Goal: Navigation & Orientation: Find specific page/section

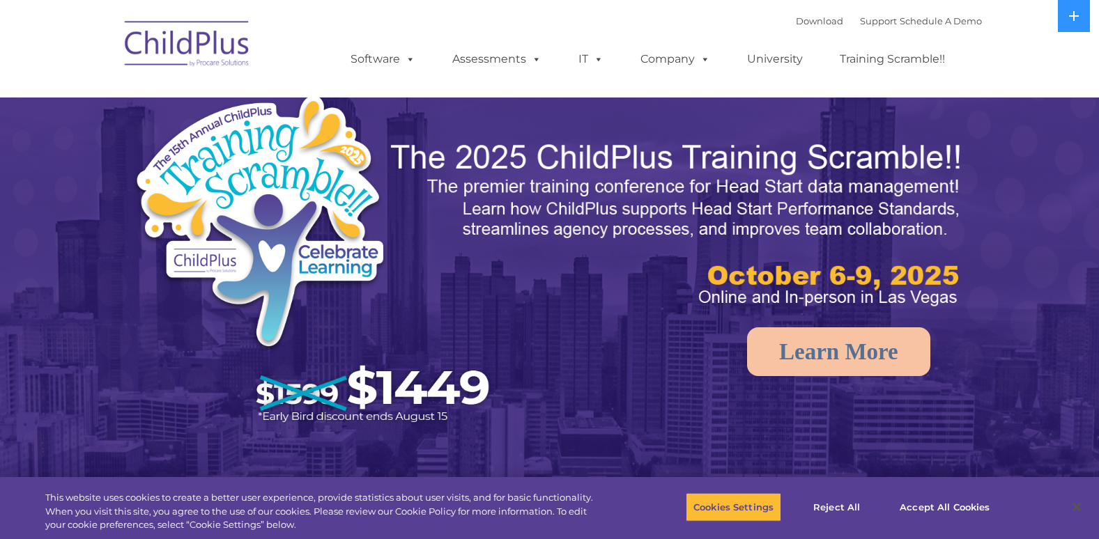
select select "MEDIUM"
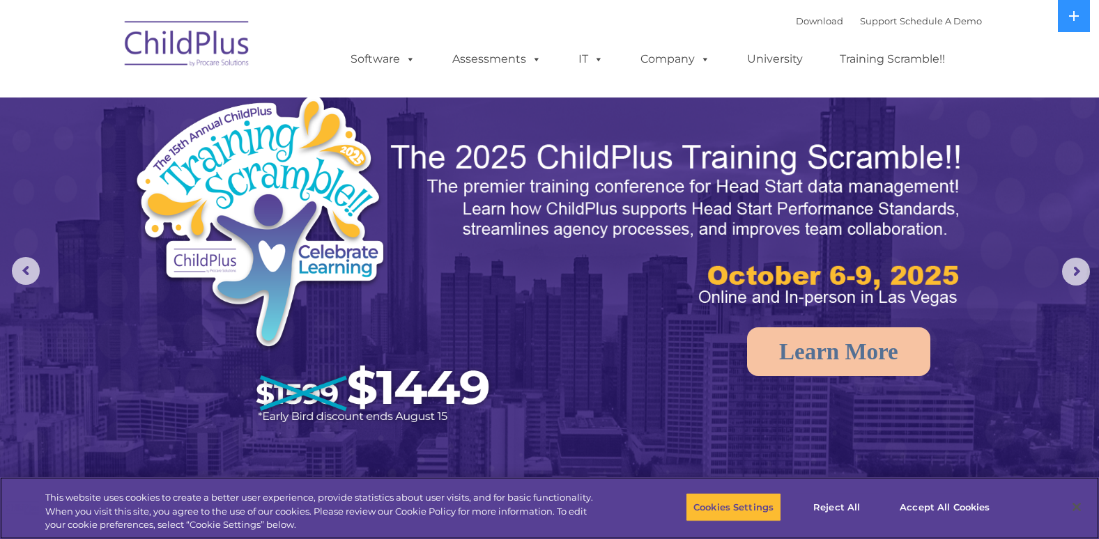
scroll to position [2, 0]
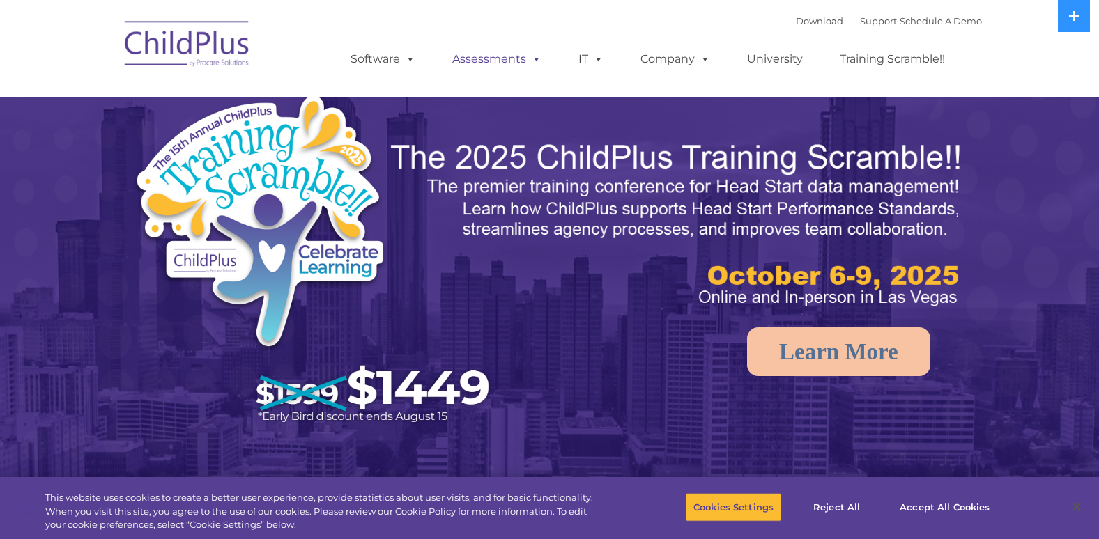
select select "MEDIUM"
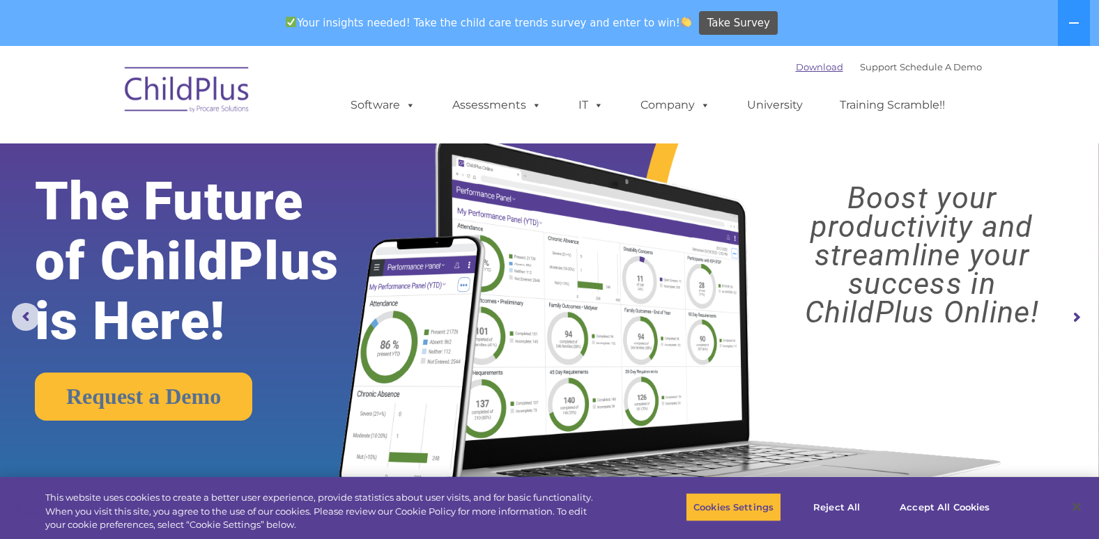
click at [804, 62] on link "Download" at bounding box center [819, 66] width 47 height 11
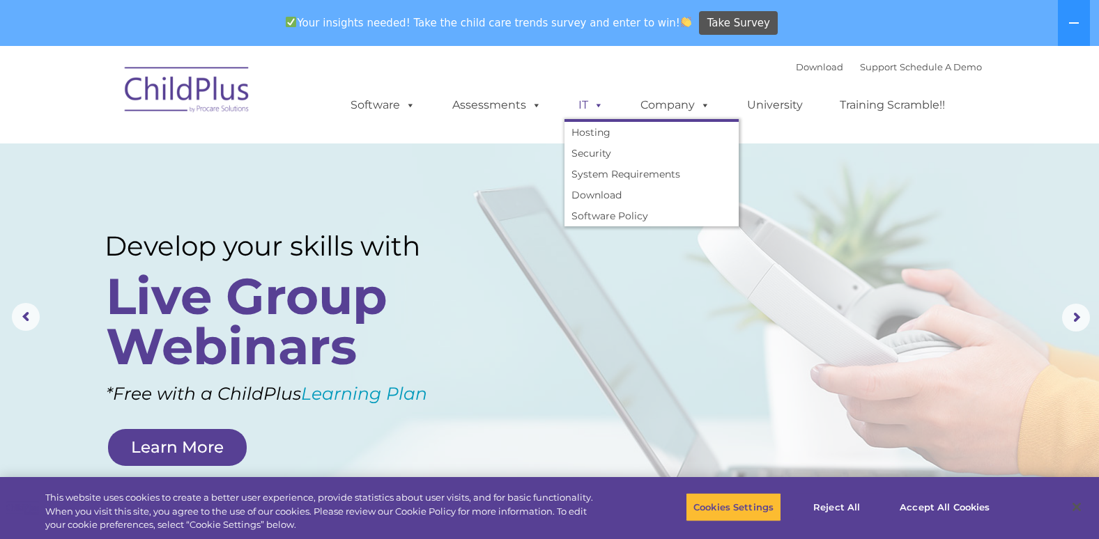
click at [583, 105] on link "IT" at bounding box center [590, 105] width 53 height 28
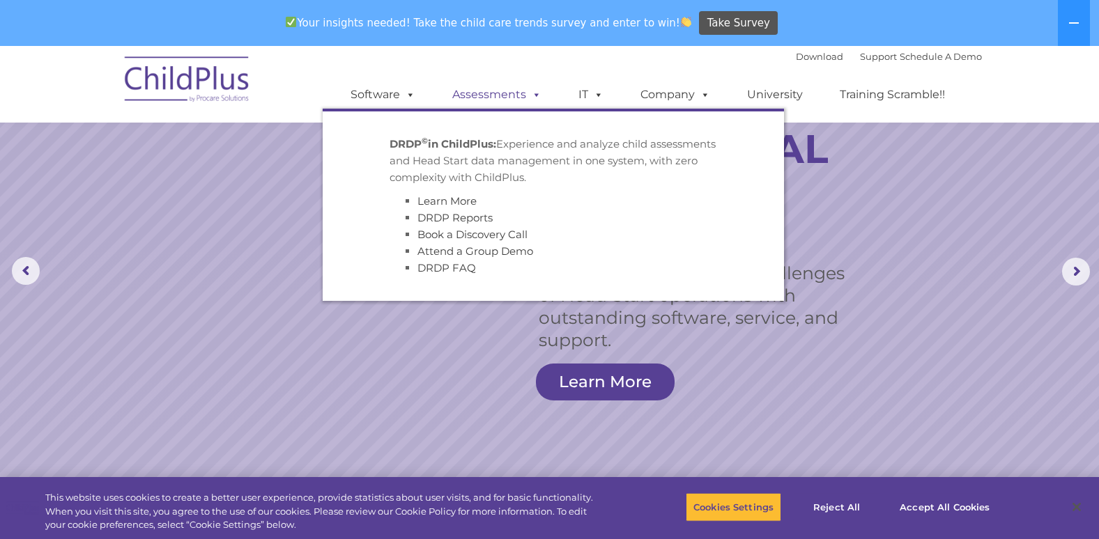
click at [514, 88] on link "Assessments" at bounding box center [496, 95] width 117 height 28
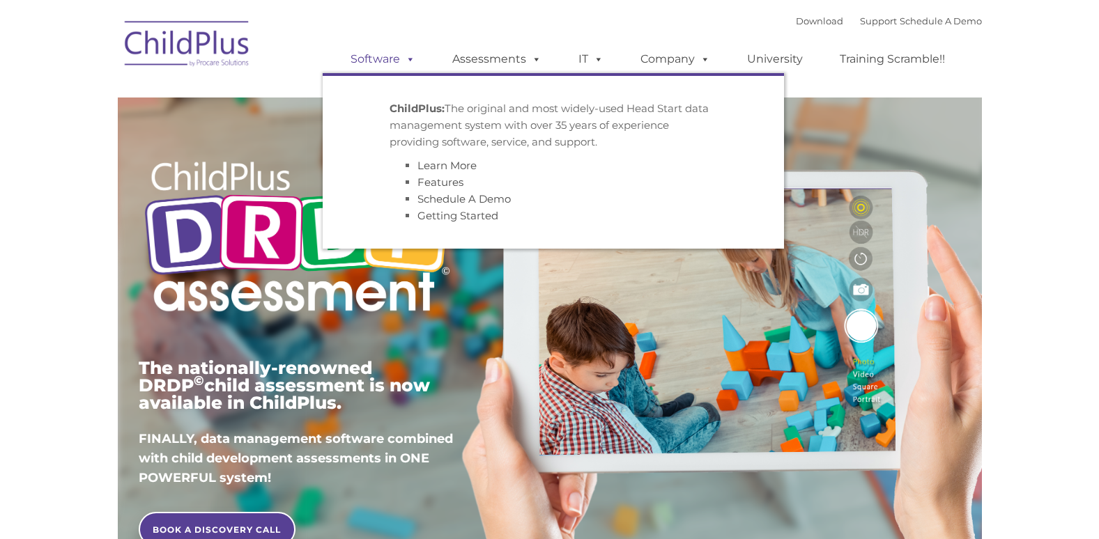
type input ""
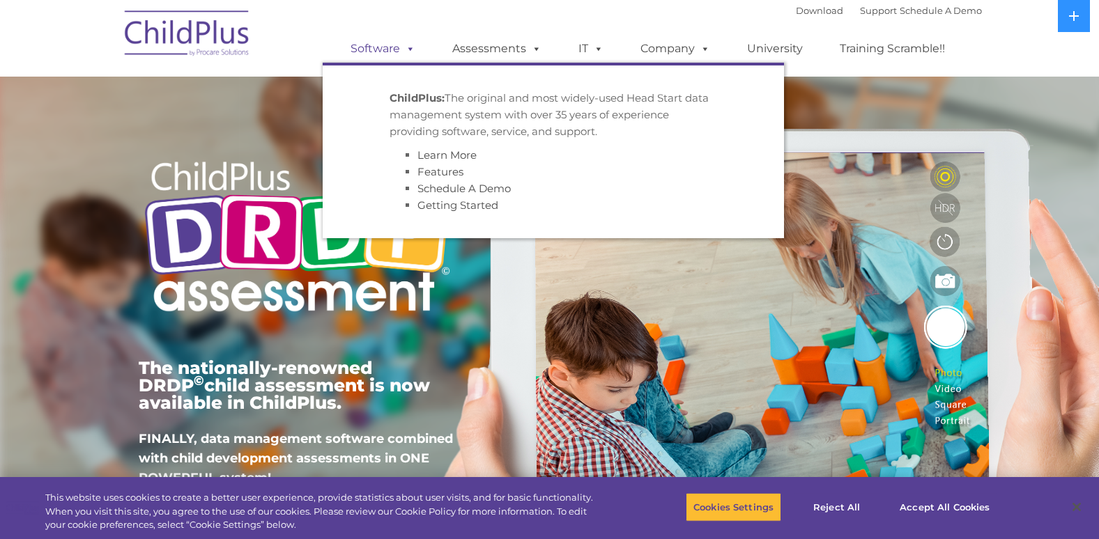
click at [393, 44] on link "Software" at bounding box center [383, 49] width 93 height 28
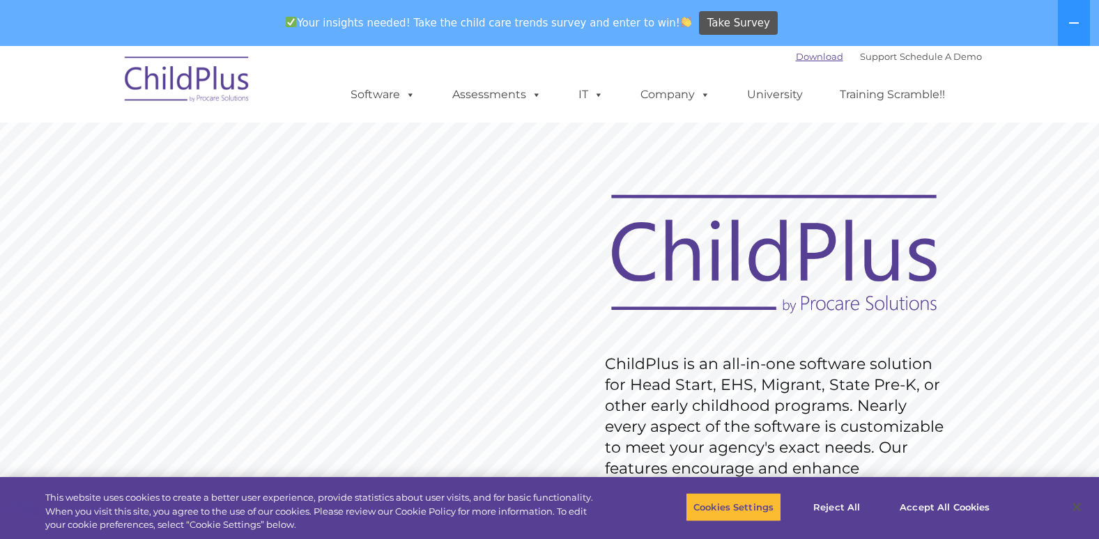
click at [805, 61] on link "Download" at bounding box center [819, 56] width 47 height 11
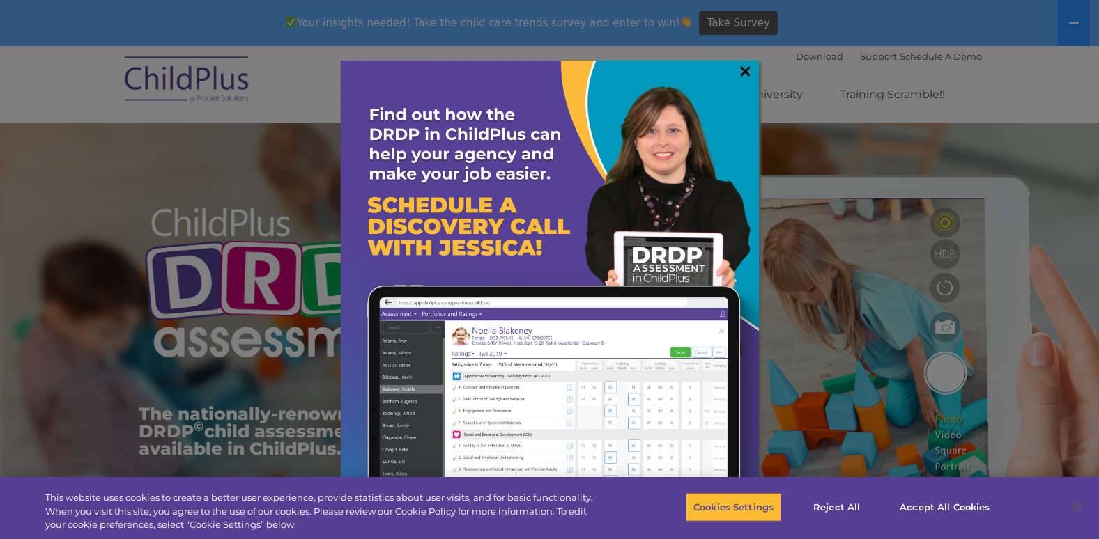
click at [744, 66] on link "×" at bounding box center [745, 71] width 16 height 14
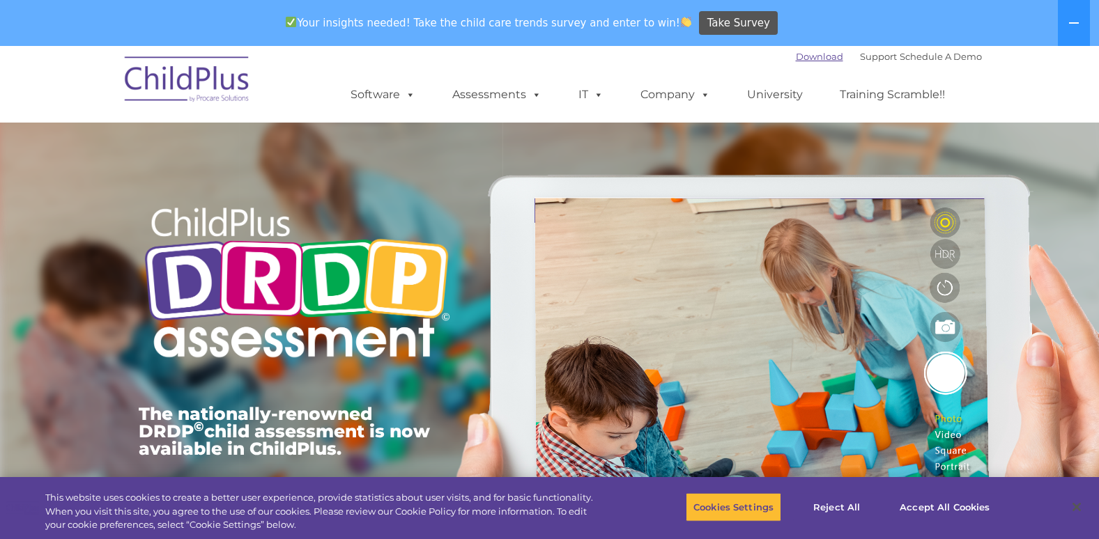
click at [797, 57] on link "Download" at bounding box center [819, 56] width 47 height 11
click at [865, 57] on link "Support" at bounding box center [878, 56] width 37 height 11
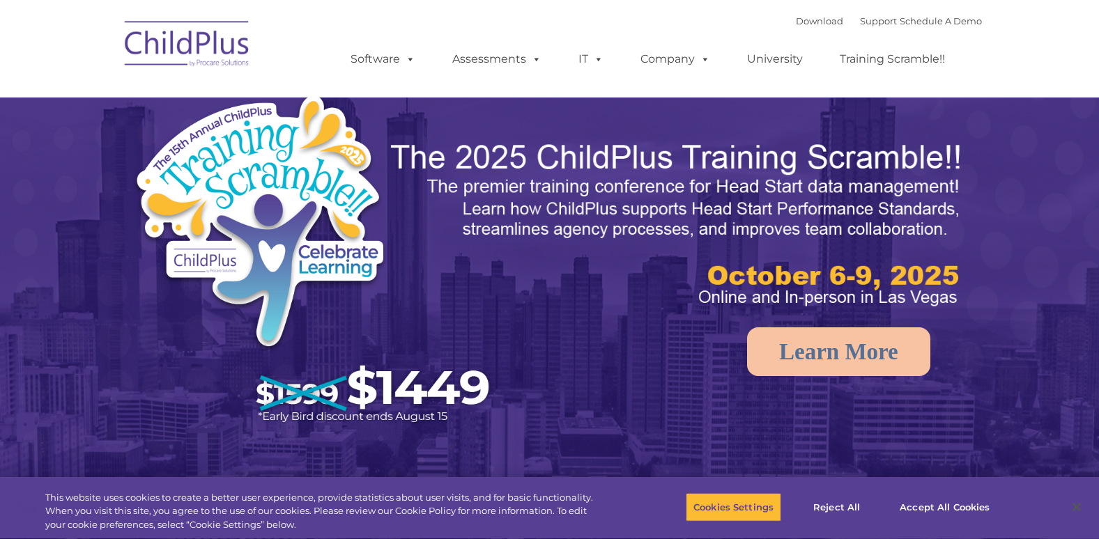
select select "MEDIUM"
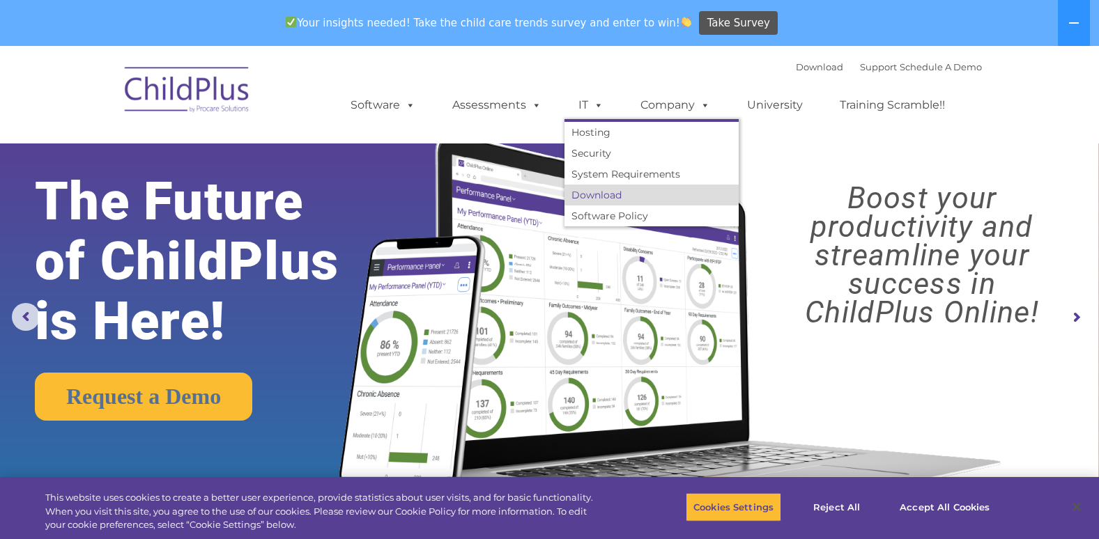
click at [581, 194] on link "Download" at bounding box center [651, 195] width 174 height 21
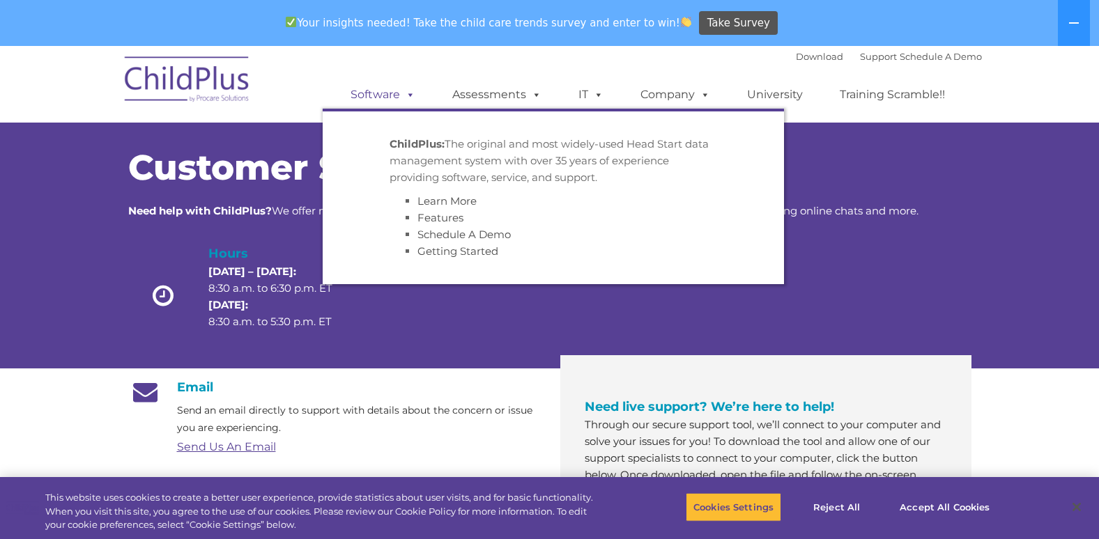
click at [382, 91] on link "Software" at bounding box center [383, 95] width 93 height 28
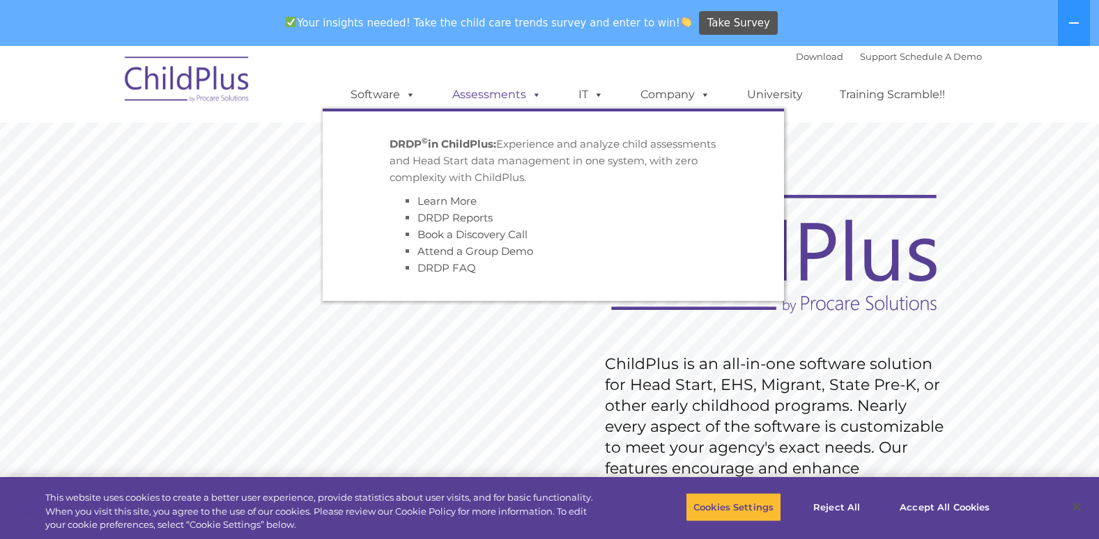
click at [481, 91] on link "Assessments" at bounding box center [496, 95] width 117 height 28
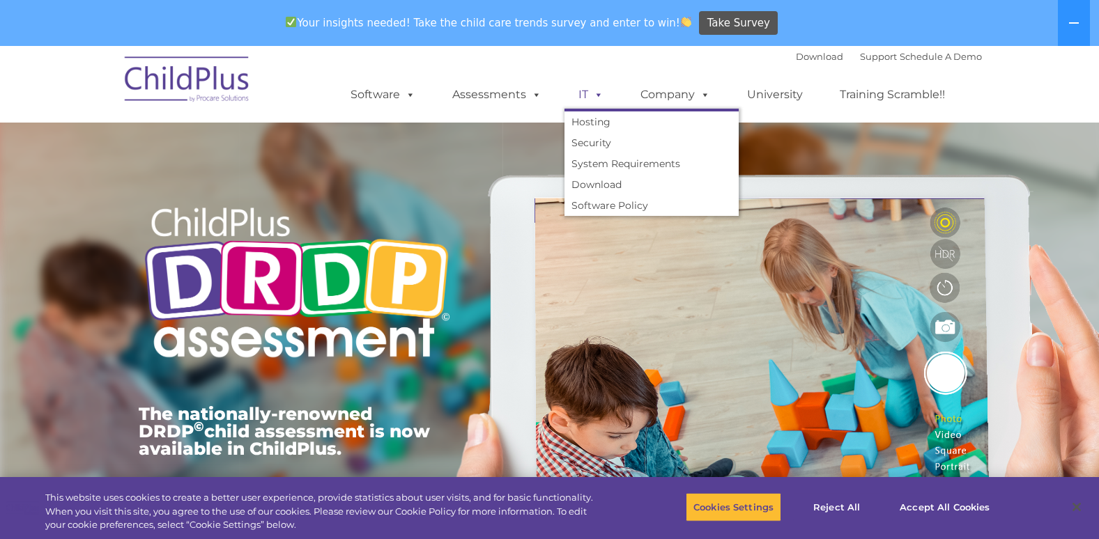
click at [577, 89] on link "IT" at bounding box center [590, 95] width 53 height 28
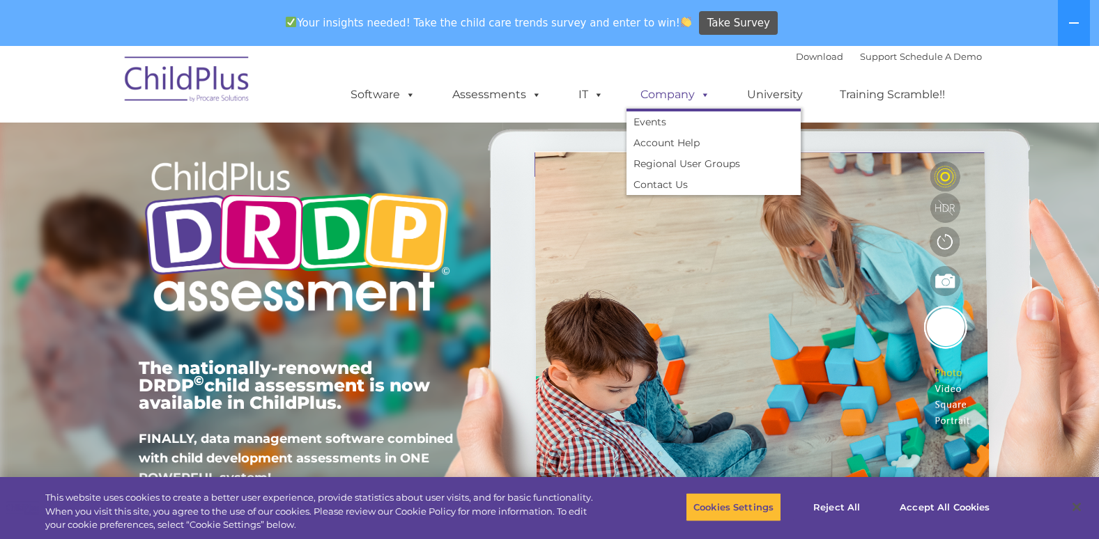
click at [648, 93] on link "Company" at bounding box center [676, 95] width 98 height 28
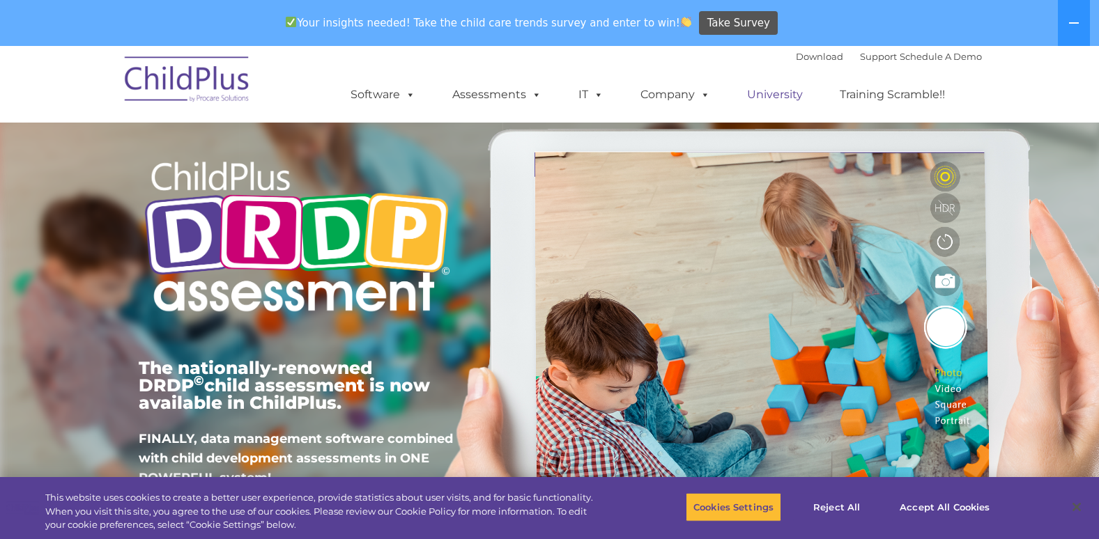
click at [737, 97] on link "University" at bounding box center [775, 95] width 84 height 28
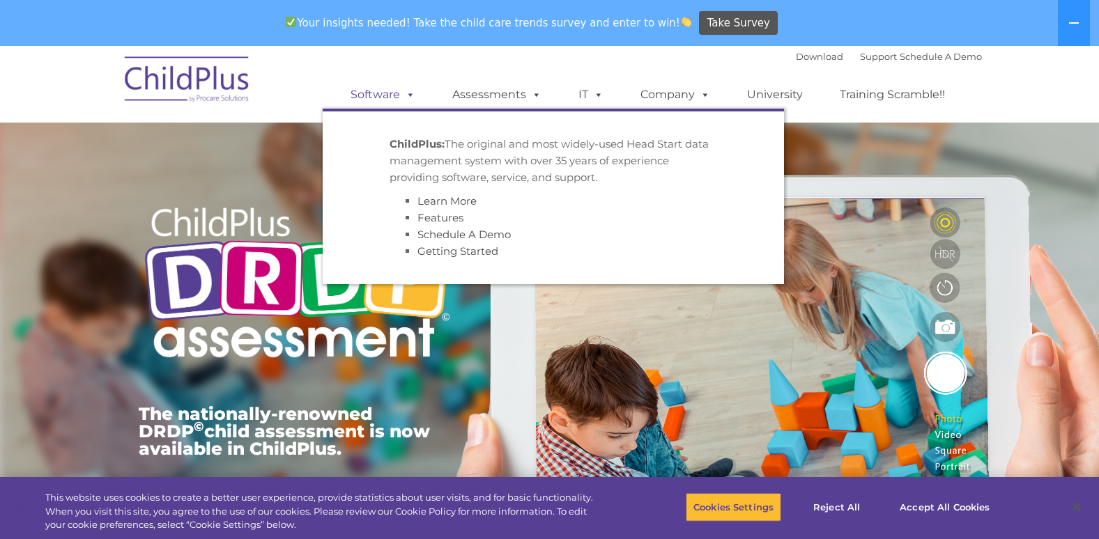
click at [374, 95] on link "Software" at bounding box center [383, 95] width 93 height 28
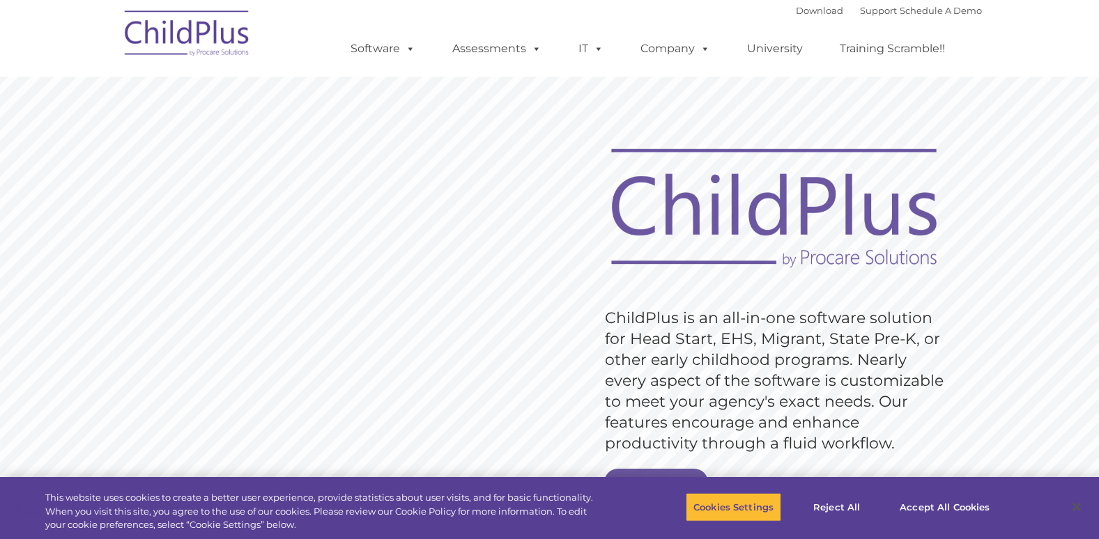
click at [489, 88] on rs-slide "Request Pricing ChildPlus is an all-in-one software solution for Head Start, EH…" at bounding box center [549, 362] width 1099 height 627
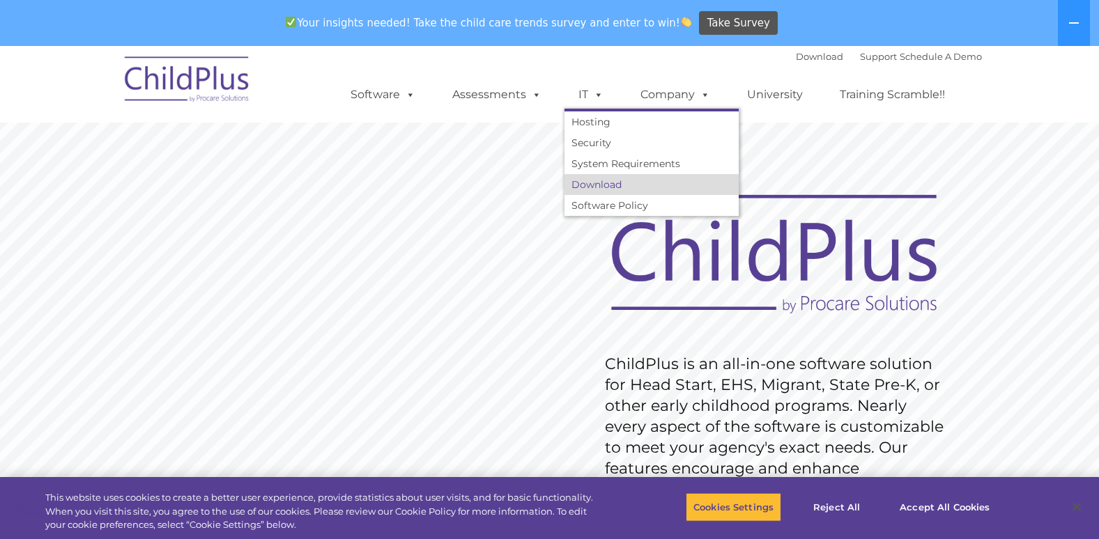
click at [597, 180] on link "Download" at bounding box center [651, 184] width 174 height 21
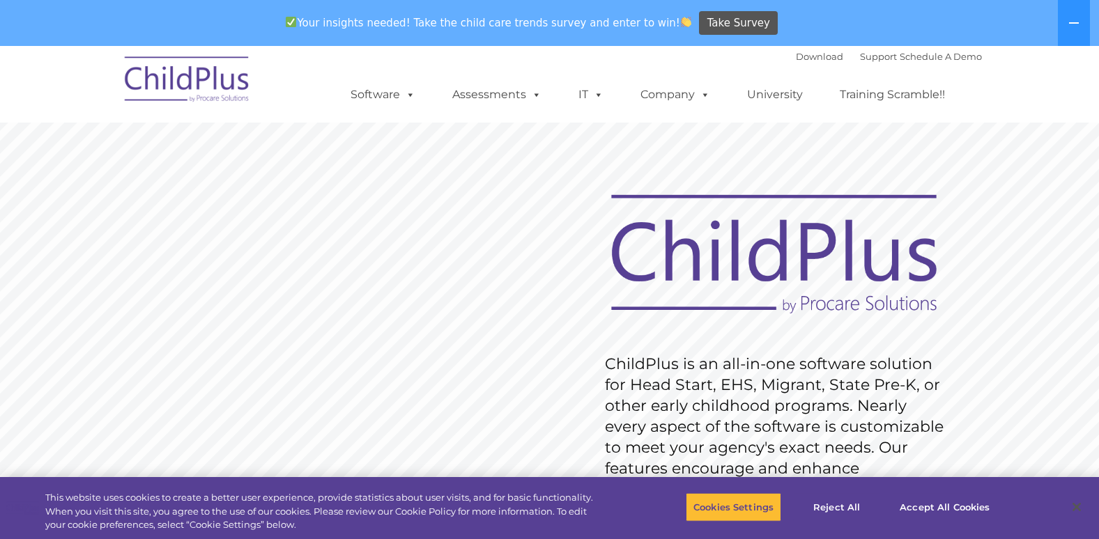
click at [241, 198] on rs-slide "Request Pricing ChildPlus is an all-in-one software solution for Head Start, EH…" at bounding box center [549, 408] width 1099 height 627
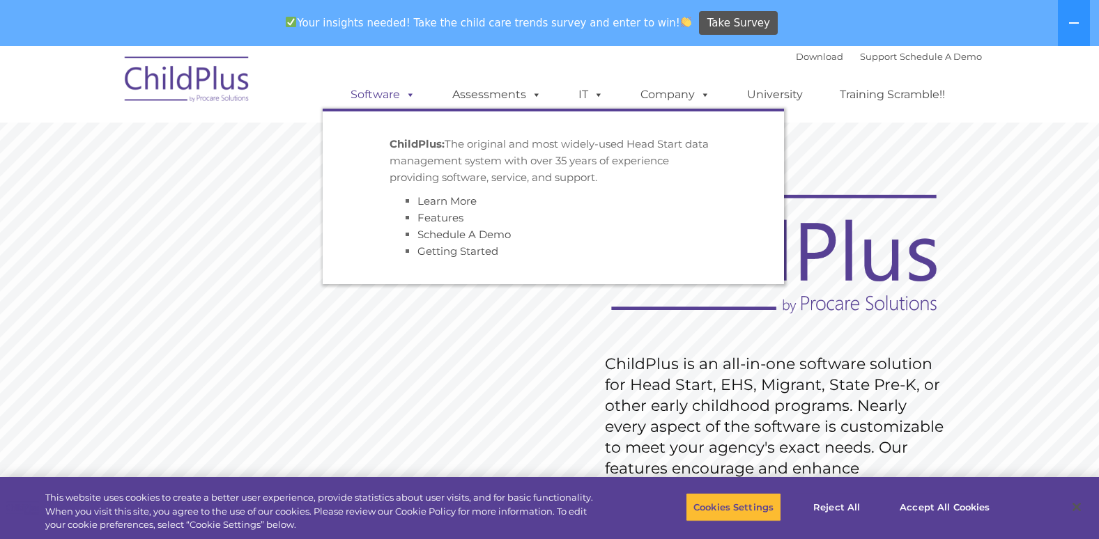
click at [410, 95] on span at bounding box center [407, 94] width 15 height 13
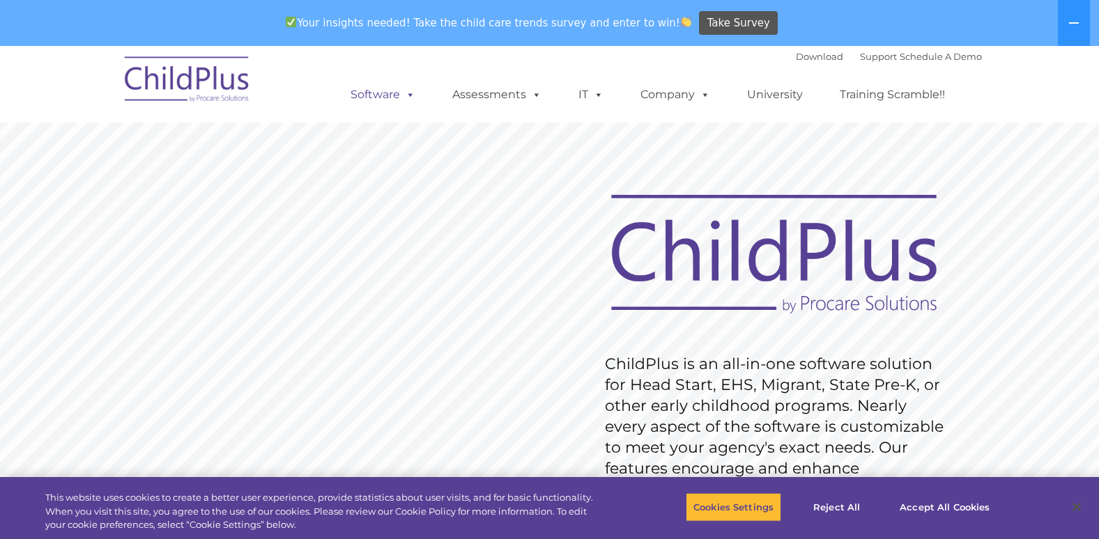
drag, startPoint x: 395, startPoint y: 88, endPoint x: 385, endPoint y: 89, distance: 10.5
drag, startPoint x: 385, startPoint y: 89, endPoint x: 363, endPoint y: 94, distance: 22.1
drag, startPoint x: 363, startPoint y: 94, endPoint x: 915, endPoint y: 55, distance: 553.3
drag, startPoint x: 915, startPoint y: 55, endPoint x: 869, endPoint y: 51, distance: 46.2
click at [869, 51] on link "Support" at bounding box center [878, 56] width 37 height 11
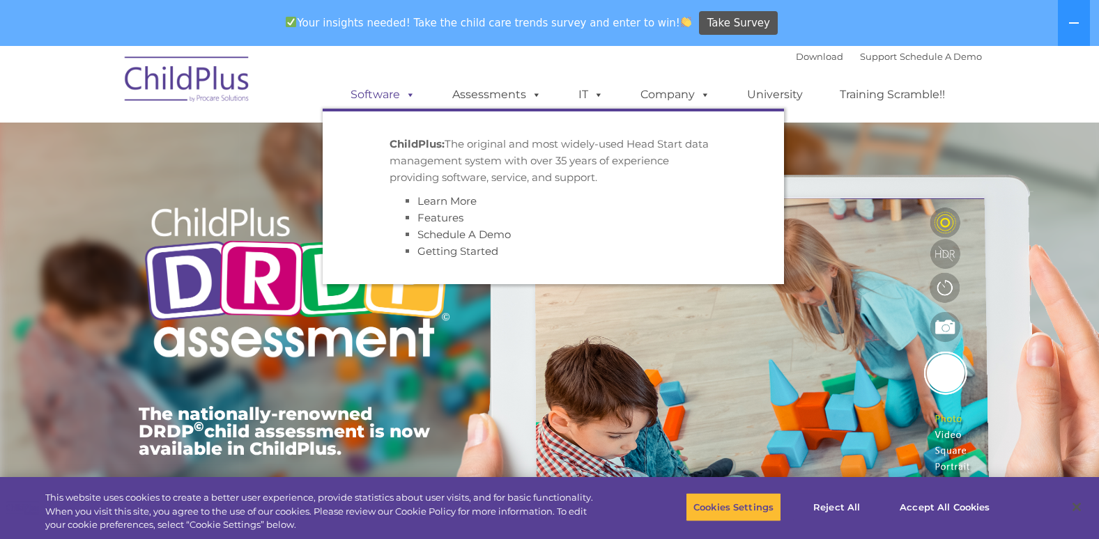
click at [385, 91] on link "Software" at bounding box center [383, 95] width 93 height 28
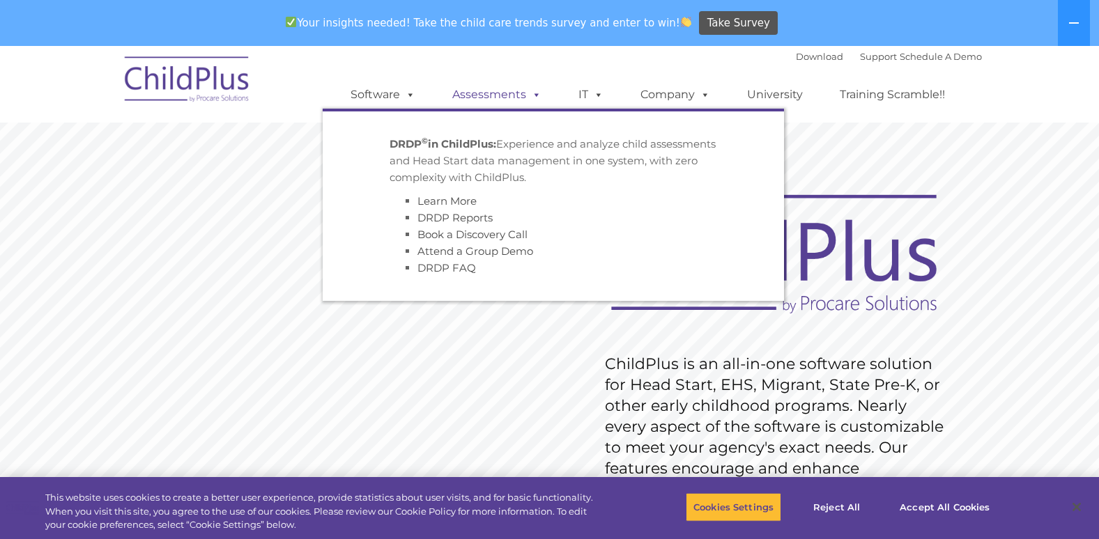
click at [483, 93] on link "Assessments" at bounding box center [496, 95] width 117 height 28
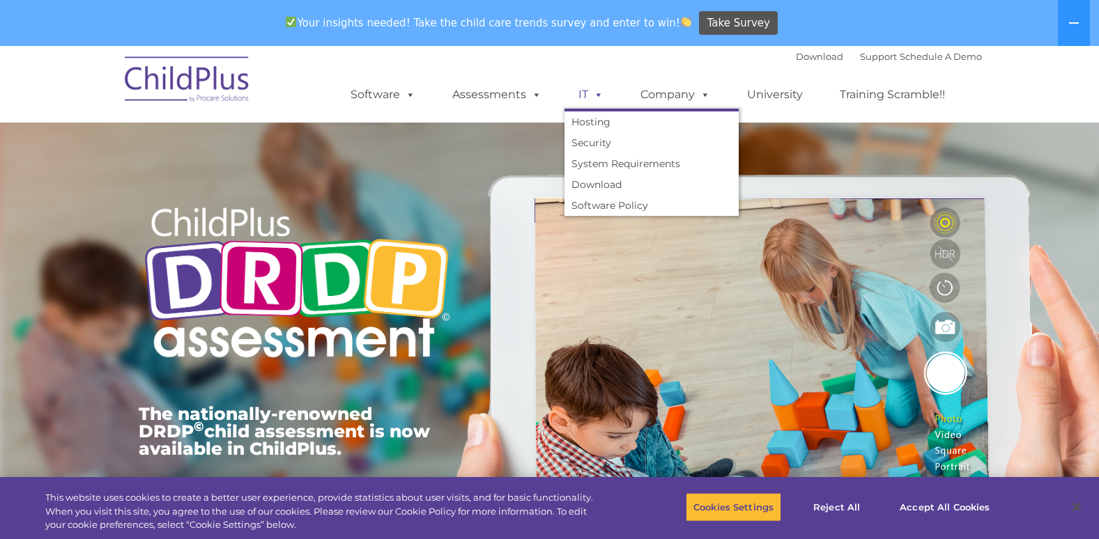
click at [581, 90] on link "IT" at bounding box center [590, 95] width 53 height 28
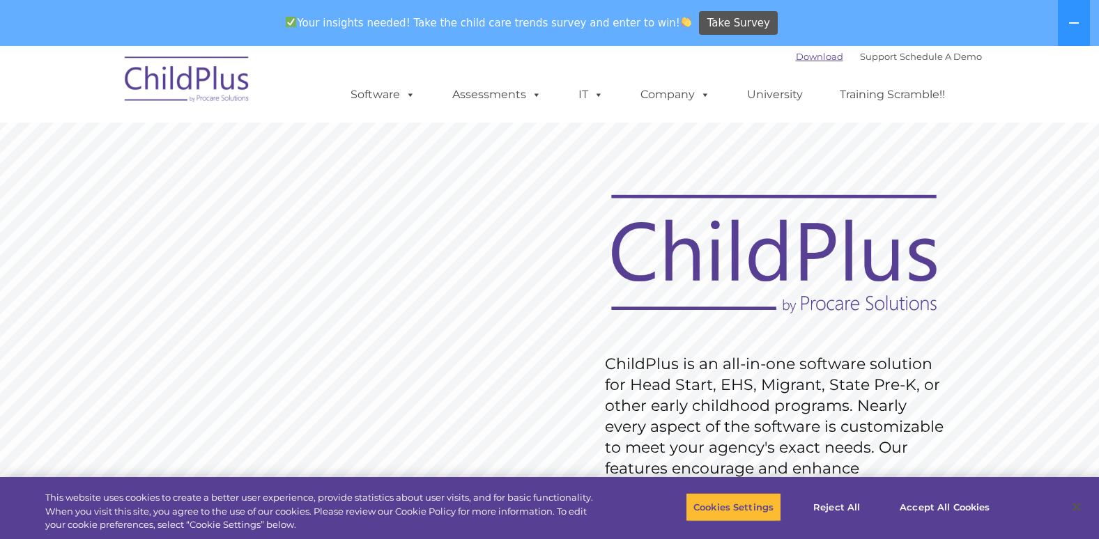
click at [806, 53] on link "Download" at bounding box center [819, 56] width 47 height 11
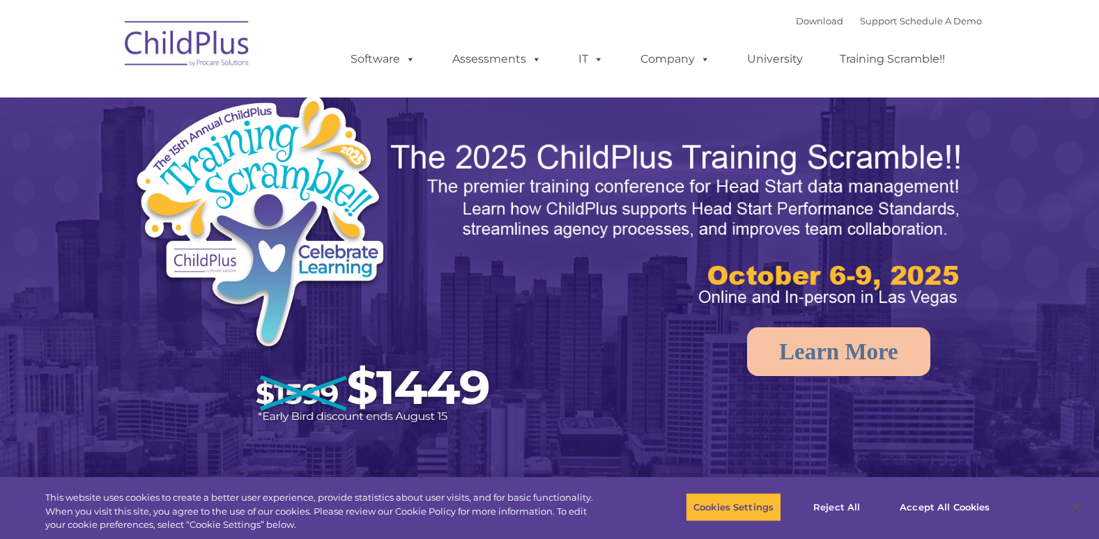
select select "MEDIUM"
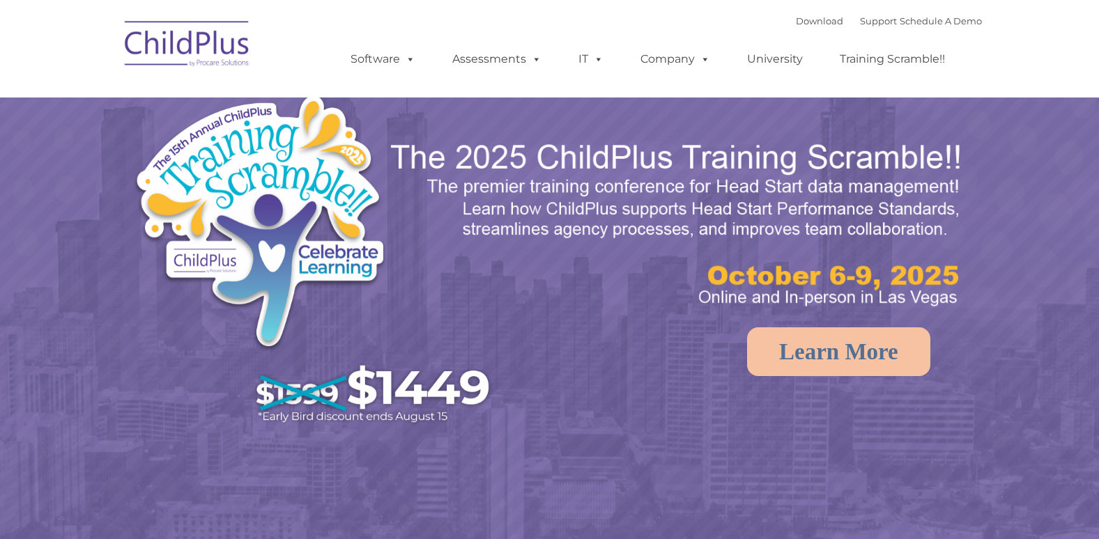
select select "MEDIUM"
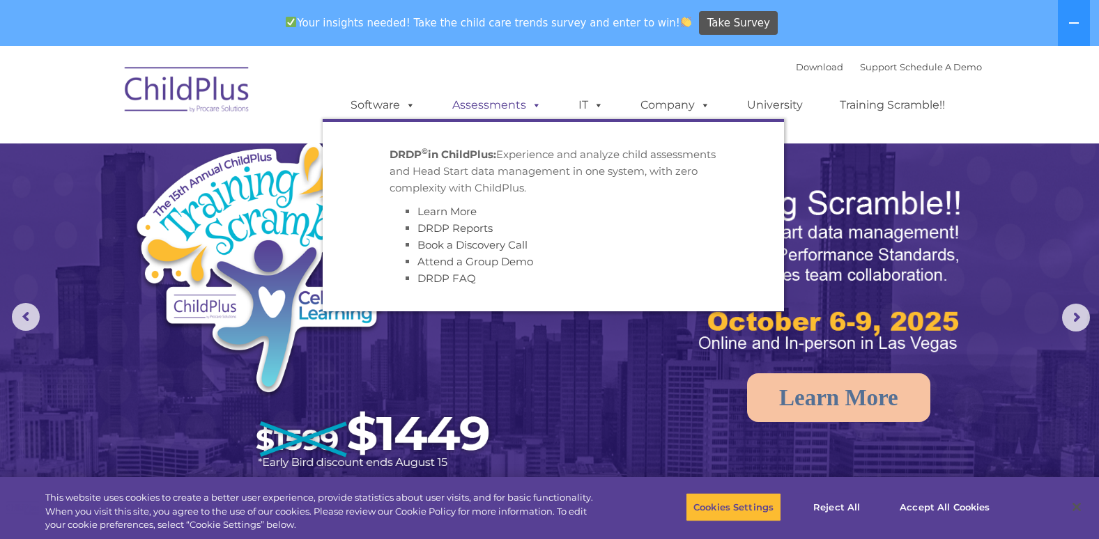
click at [504, 105] on link "Assessments" at bounding box center [496, 105] width 117 height 28
